Goal: Task Accomplishment & Management: Complete application form

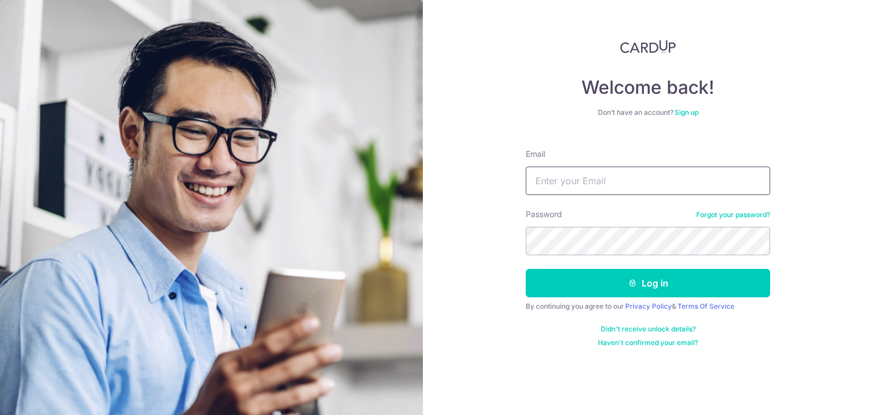
type input "accounts@apacrelocation.com"
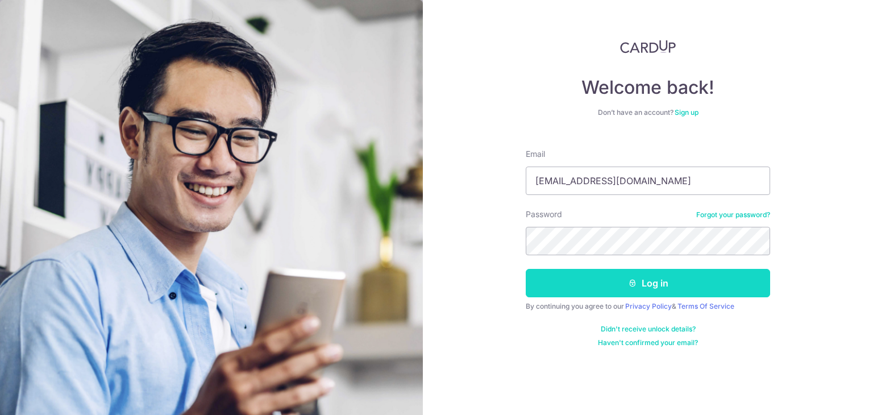
click at [630, 287] on icon "submit" at bounding box center [632, 282] width 9 height 9
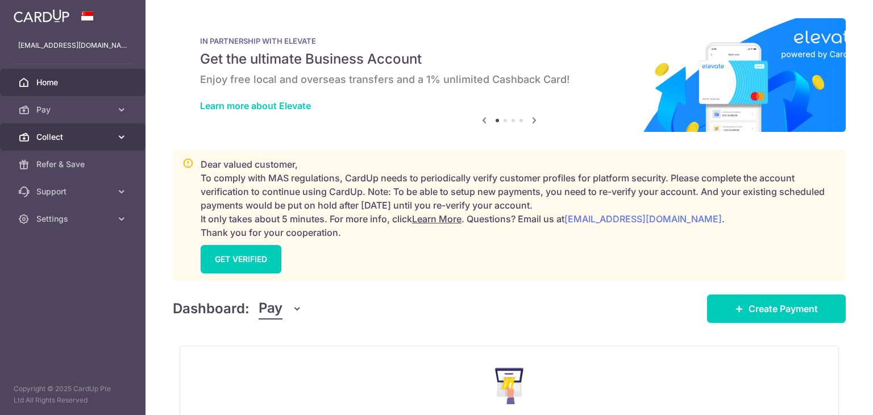
click at [30, 139] on link "Collect" at bounding box center [72, 136] width 145 height 27
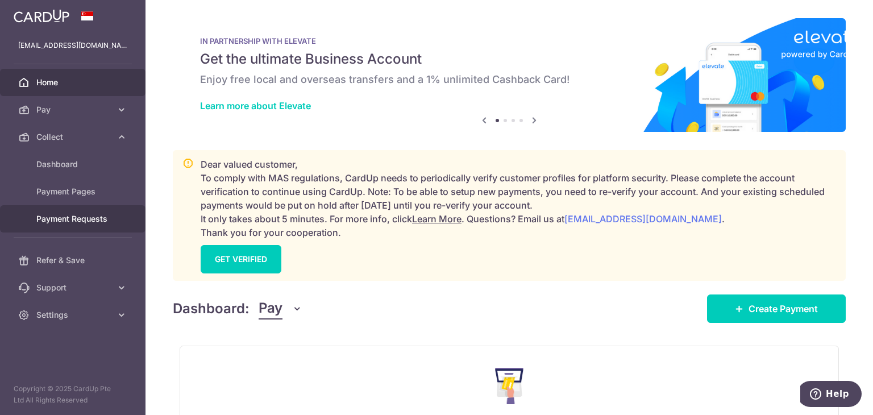
click at [62, 221] on span "Payment Requests" at bounding box center [73, 218] width 75 height 11
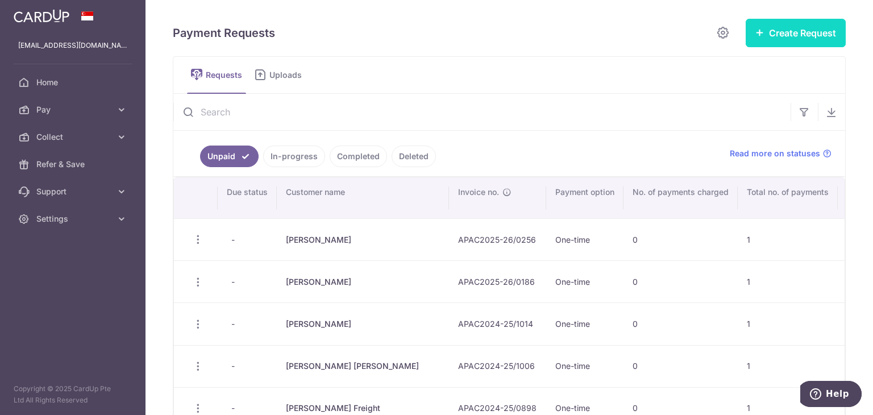
click at [788, 36] on button "Create Request" at bounding box center [796, 33] width 100 height 28
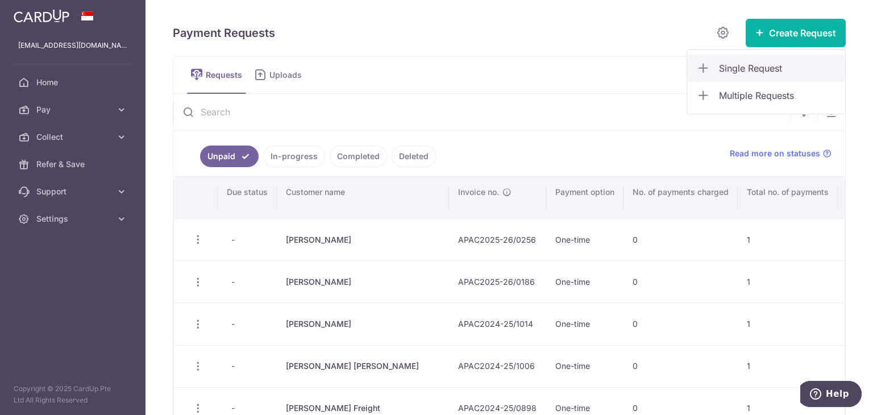
click at [726, 63] on span "Single Request" at bounding box center [777, 68] width 117 height 14
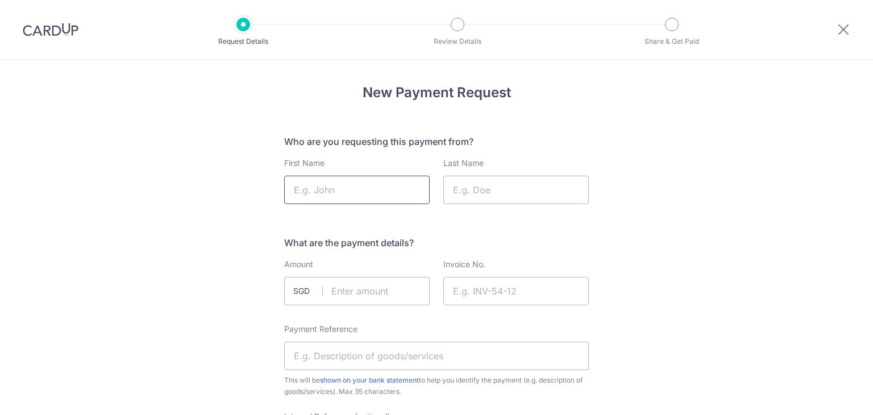
click at [411, 178] on input "First Name" at bounding box center [356, 190] width 145 height 28
paste input "Tamanna"
type input "Tamanna"
type input "Jain"
type input "900.00"
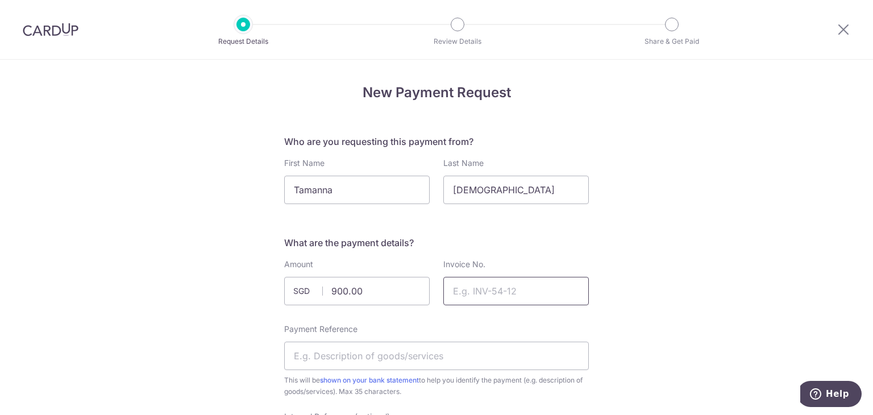
paste input "APAC2024-25/0993"
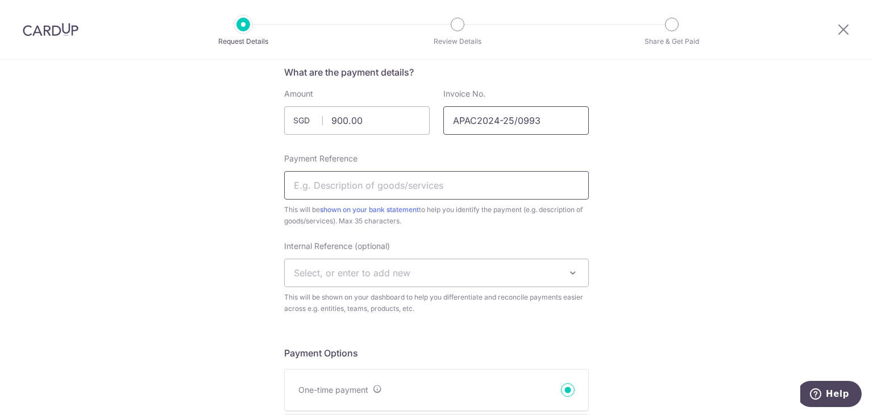
type input "APAC2024-25/0993"
click at [330, 188] on input "Payment Reference" at bounding box center [436, 185] width 305 height 28
type input "Relocation Charges - Tamanna Jain"
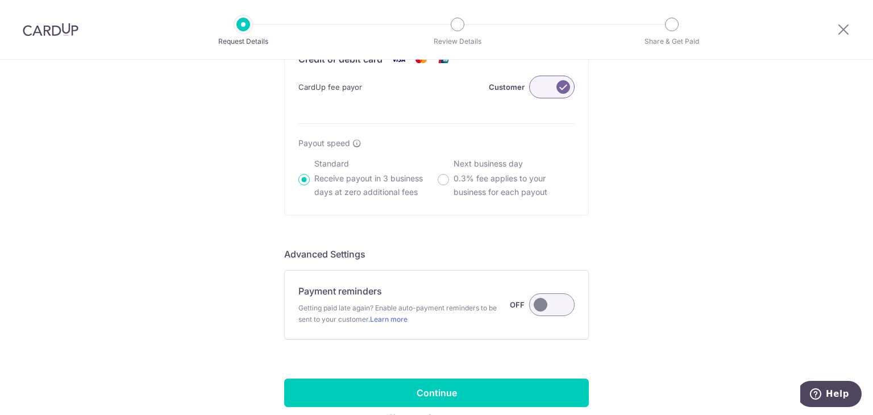
scroll to position [867, 0]
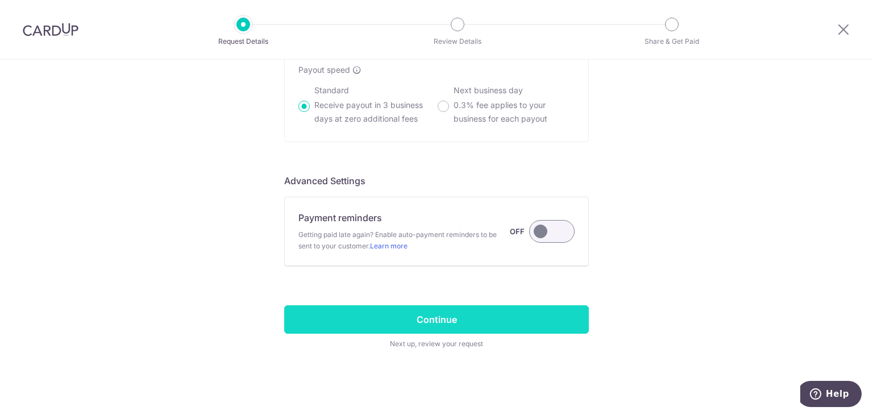
click at [424, 317] on input "Continue" at bounding box center [436, 319] width 305 height 28
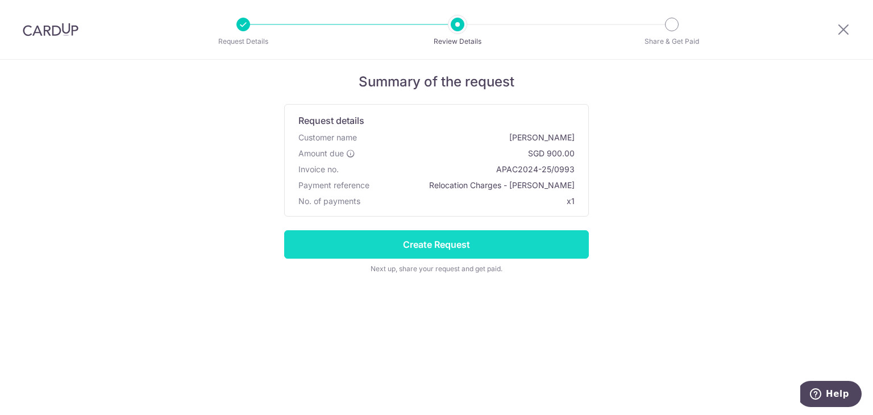
click at [419, 248] on input "Create Request" at bounding box center [436, 244] width 305 height 28
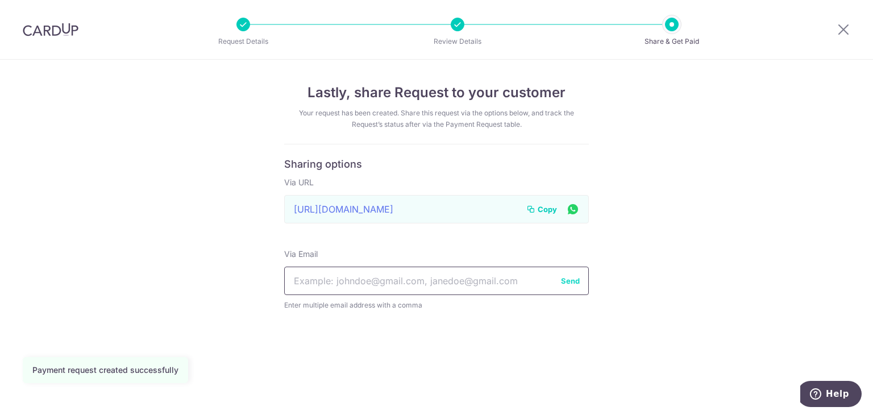
click at [342, 284] on input "text" at bounding box center [436, 281] width 305 height 28
paste input "[EMAIL_ADDRESS][DOMAIN_NAME]"
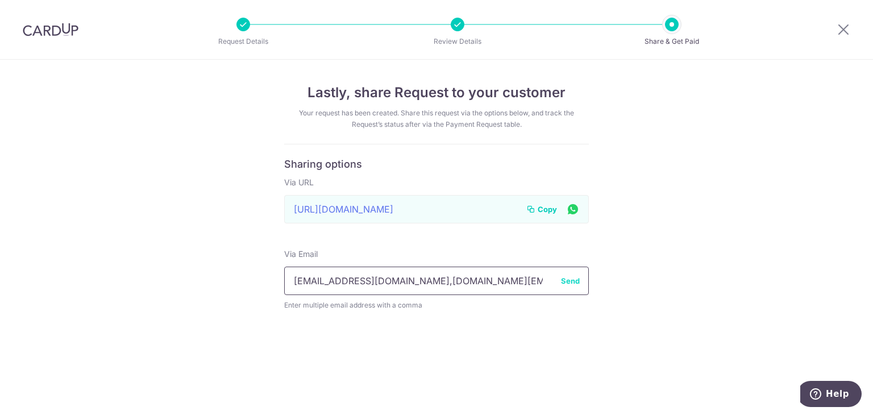
scroll to position [0, 7]
type input "[EMAIL_ADDRESS][DOMAIN_NAME],[DOMAIN_NAME][EMAIL_ADDRESS][DOMAIN_NAME]"
click at [573, 280] on button "Send" at bounding box center [570, 280] width 19 height 11
click at [550, 210] on span "Copy" at bounding box center [547, 208] width 19 height 11
